Goal: Task Accomplishment & Management: Manage account settings

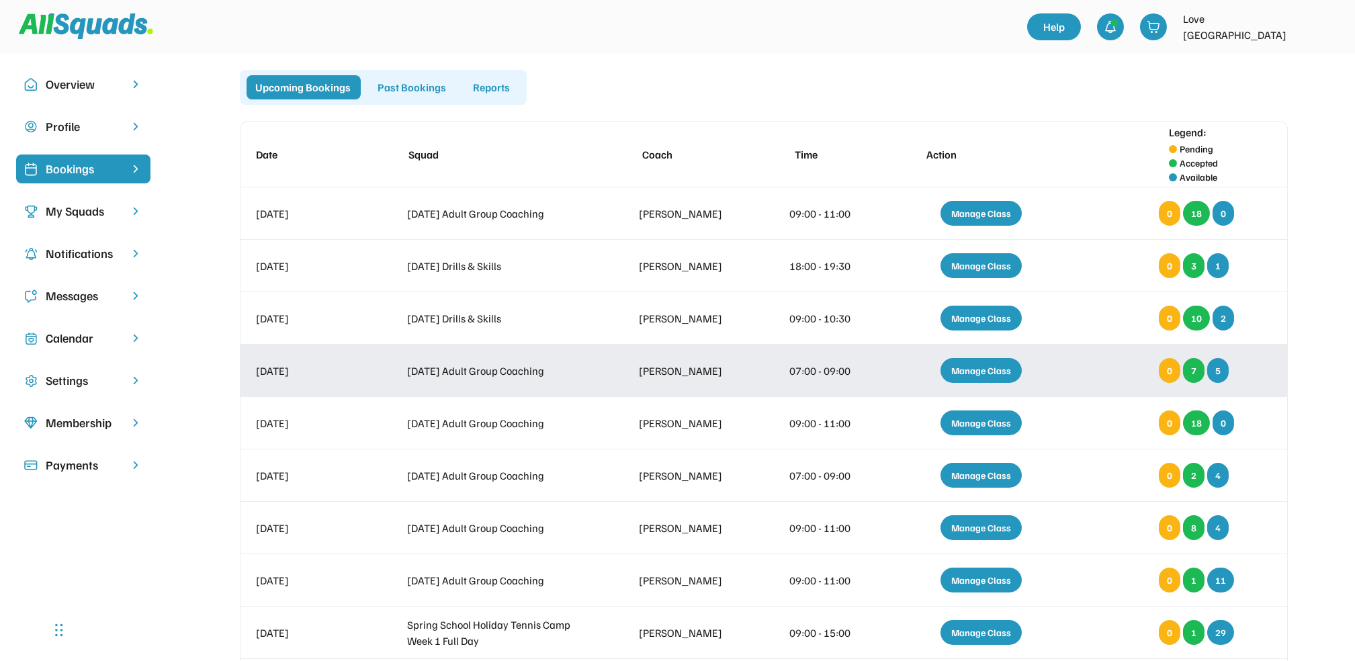
click at [970, 369] on div "Manage Class" at bounding box center [980, 370] width 81 height 25
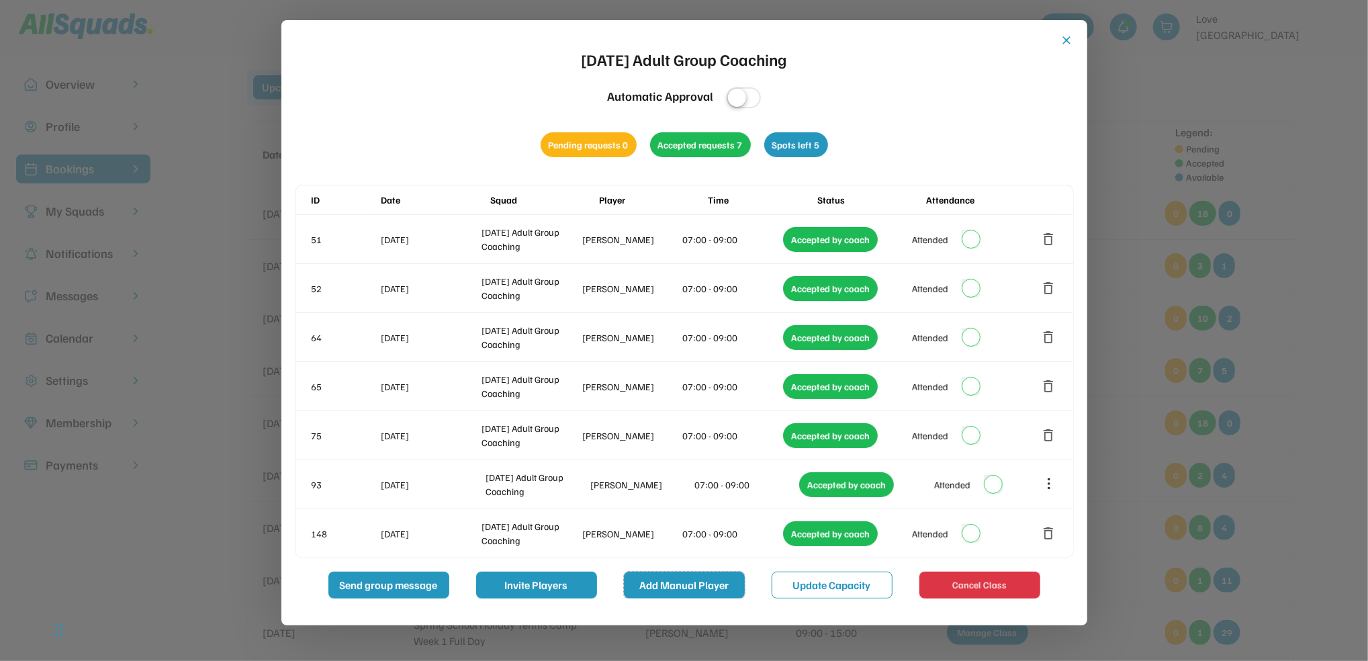
click at [699, 589] on button "Add Manual Player" at bounding box center [684, 585] width 121 height 27
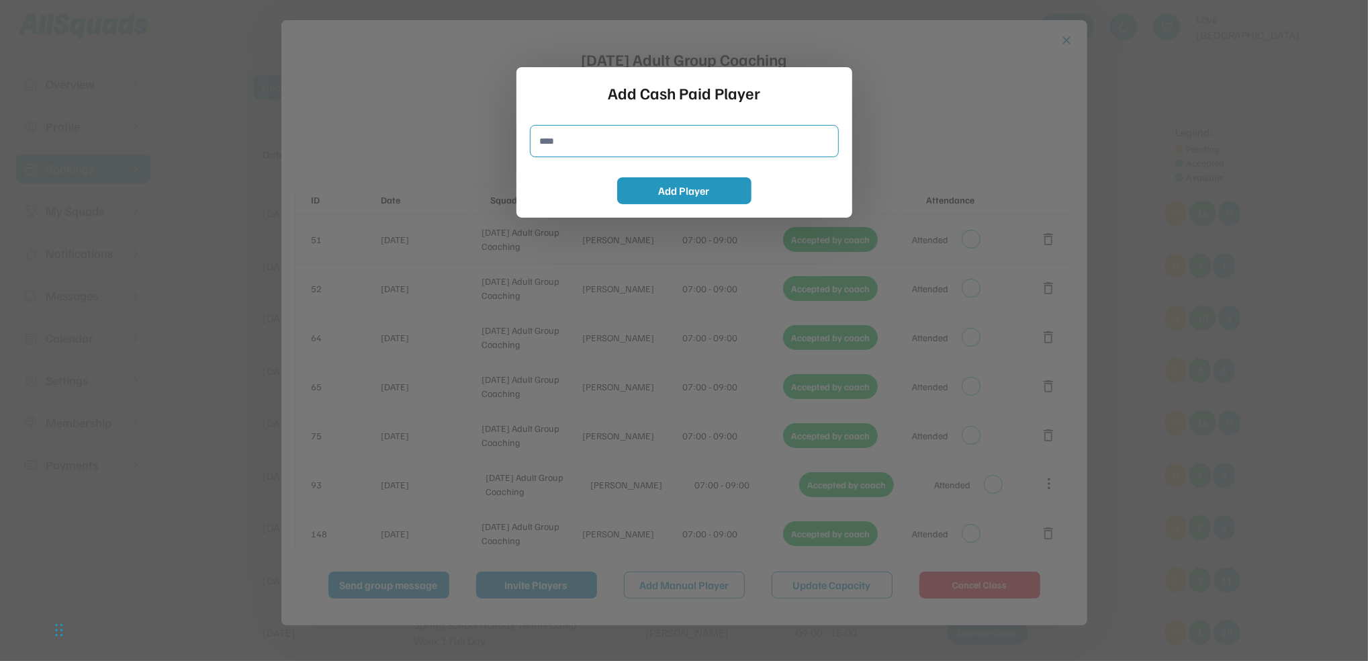
click at [539, 146] on input "input" at bounding box center [684, 141] width 309 height 32
type input "**********"
click at [669, 187] on button "Add Player" at bounding box center [684, 190] width 134 height 27
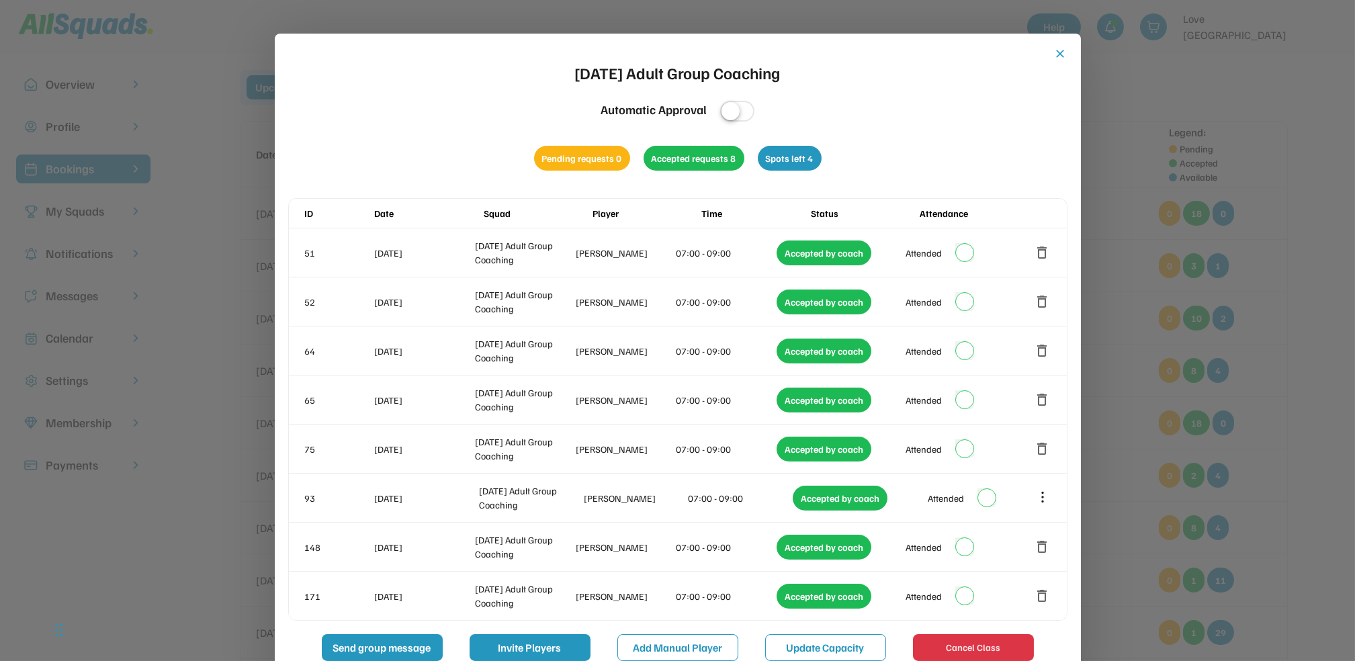
click at [1058, 54] on button "close" at bounding box center [1060, 53] width 13 height 13
